Goal: Task Accomplishment & Management: Manage account settings

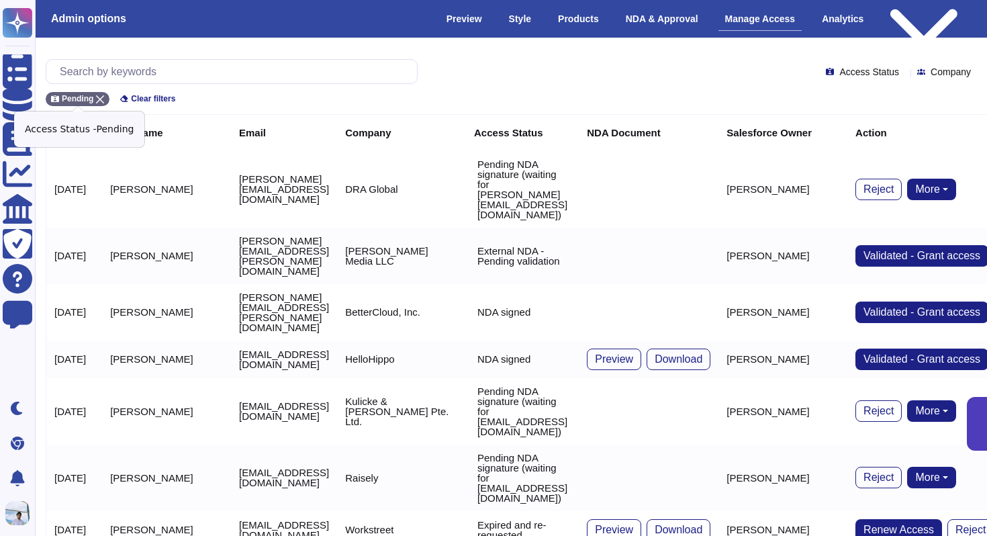
click at [101, 99] on icon at bounding box center [100, 99] width 8 height 8
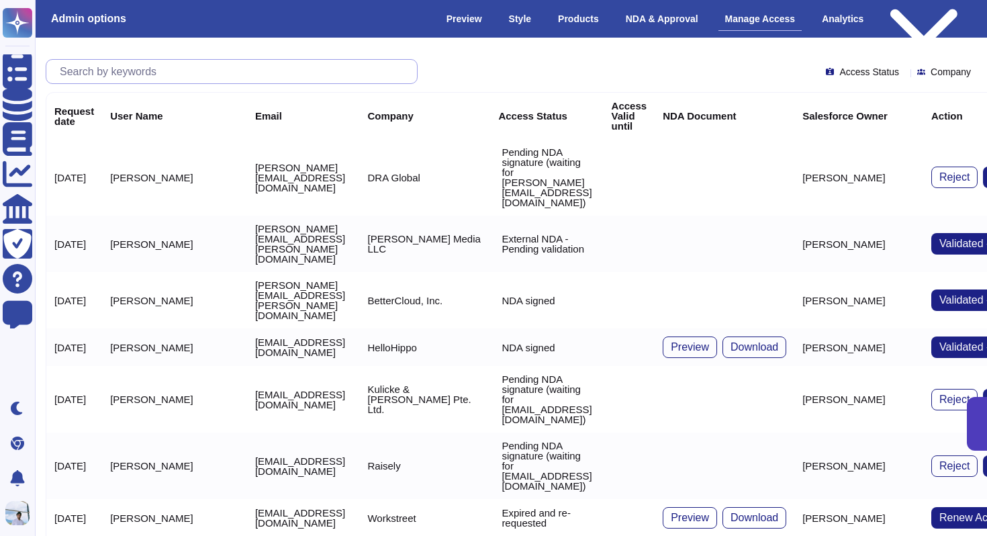
click at [116, 73] on input "text" at bounding box center [235, 72] width 364 height 24
paste input "[PERSON_NAME][EMAIL_ADDRESS][DOMAIN_NAME]"
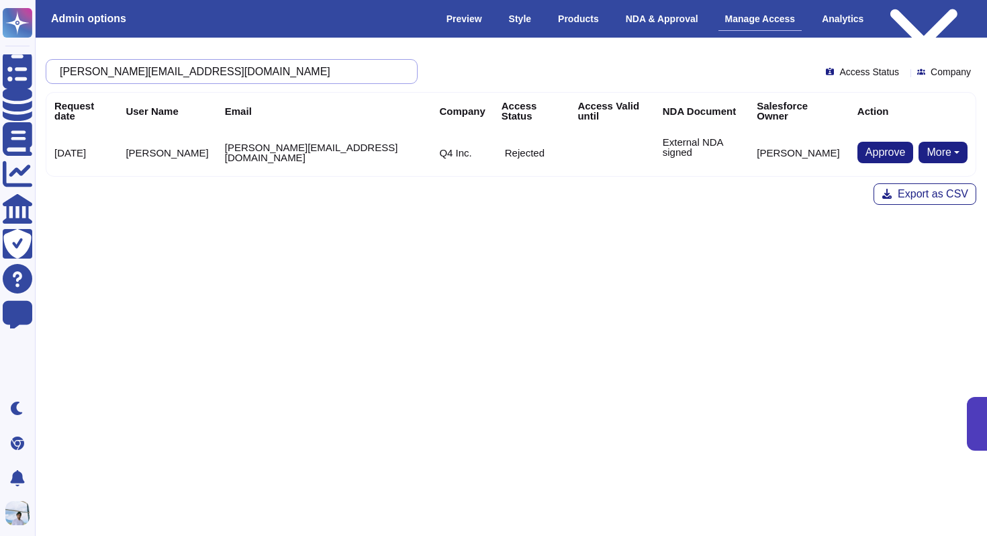
type input "[PERSON_NAME][EMAIL_ADDRESS][DOMAIN_NAME]"
click at [872, 147] on span "Approve" at bounding box center [886, 152] width 40 height 11
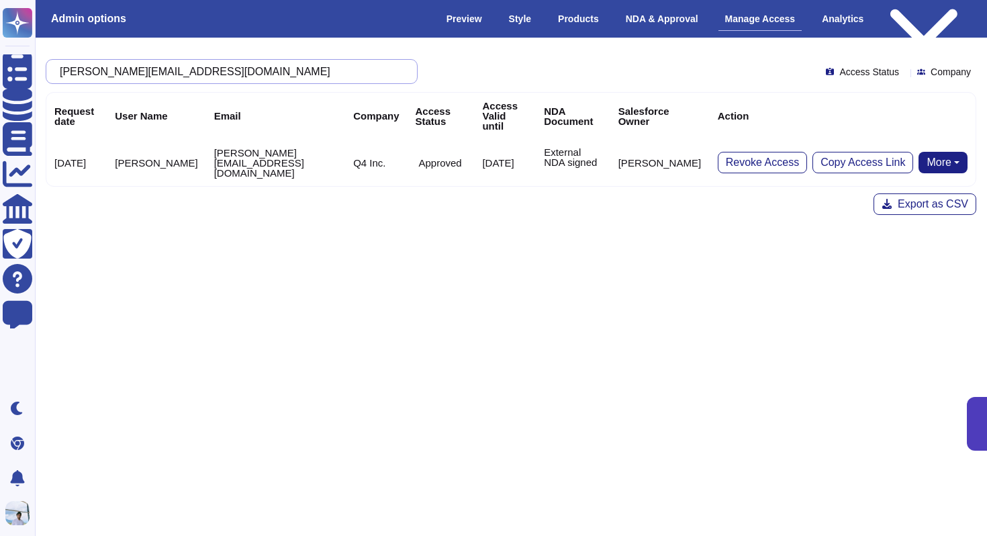
click at [313, 73] on input "[PERSON_NAME][EMAIL_ADDRESS][DOMAIN_NAME]" at bounding box center [228, 72] width 351 height 24
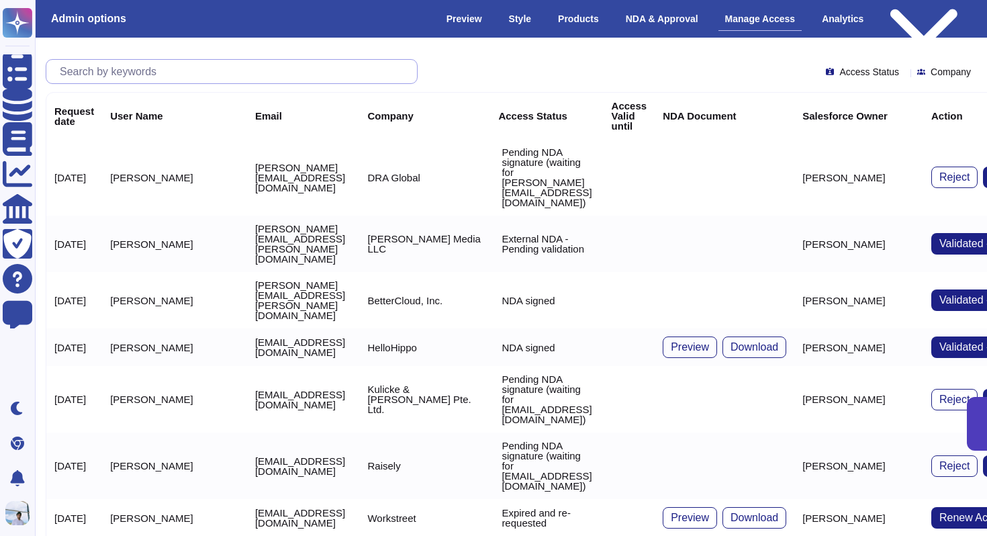
paste input "[EMAIL_ADDRESS]"
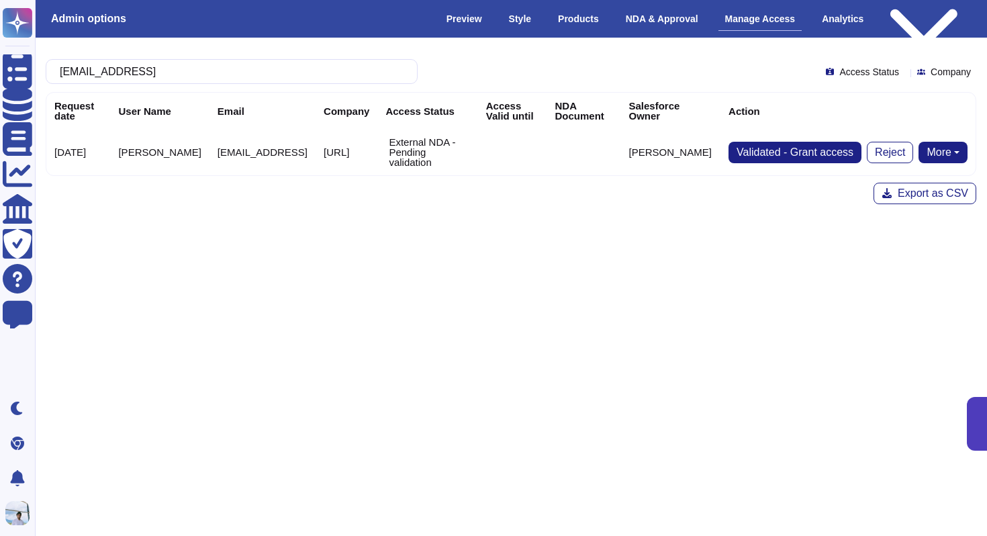
click at [936, 144] on button "More" at bounding box center [943, 152] width 49 height 21
type input "[EMAIL_ADDRESS]"
click at [880, 187] on link "Send NDA" at bounding box center [893, 195] width 148 height 16
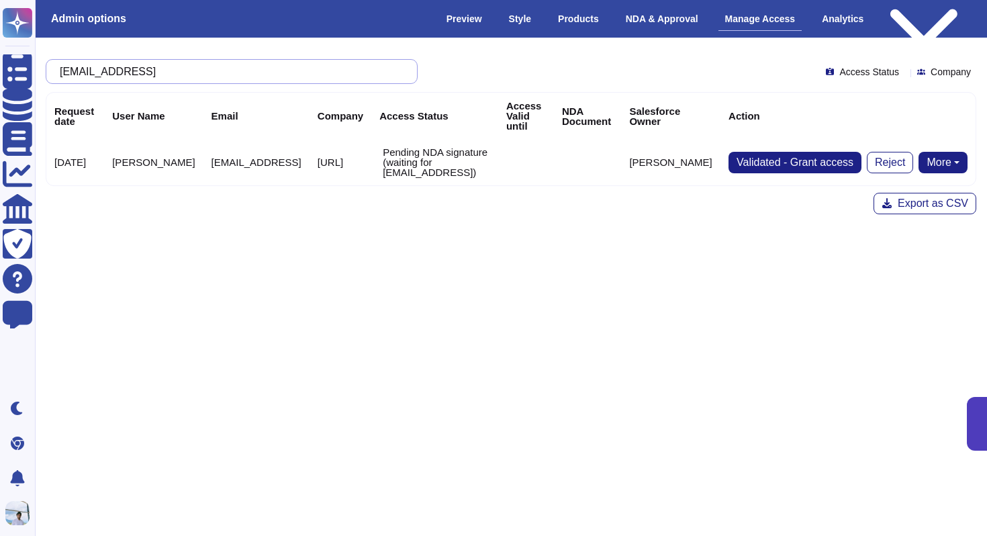
click at [226, 68] on input "[EMAIL_ADDRESS]" at bounding box center [228, 72] width 351 height 24
